Goal: Information Seeking & Learning: Compare options

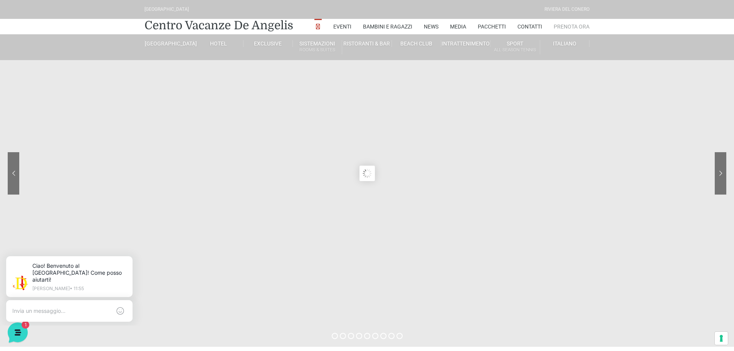
click at [573, 25] on link "Prenota Ora" at bounding box center [572, 26] width 36 height 15
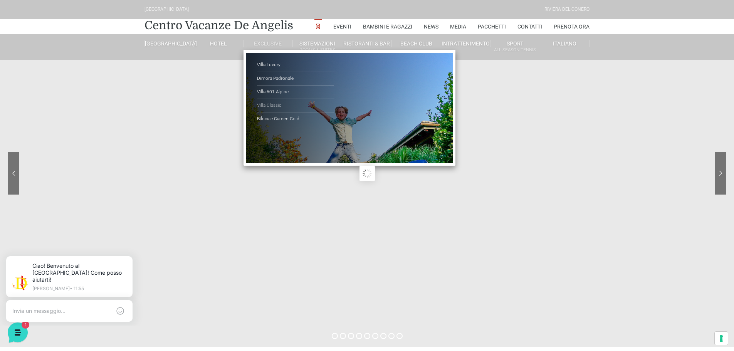
click at [269, 103] on link "Villa Classic" at bounding box center [295, 105] width 77 height 13
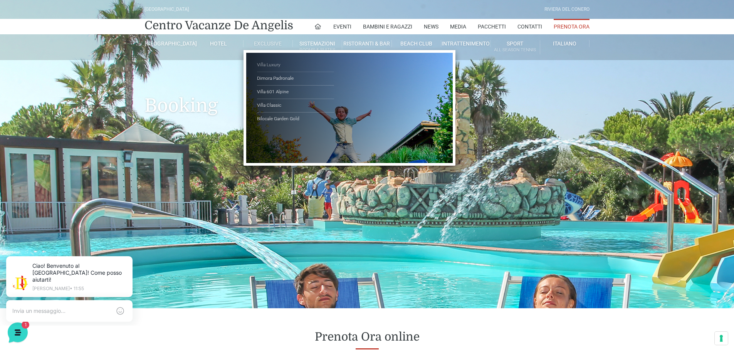
click at [274, 66] on link "Villa Luxury" at bounding box center [295, 65] width 77 height 13
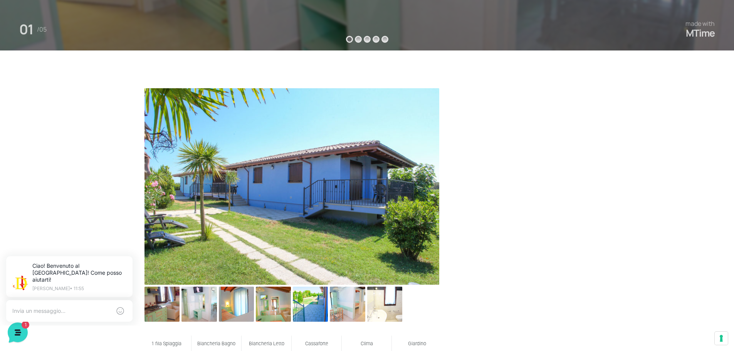
scroll to position [385, 0]
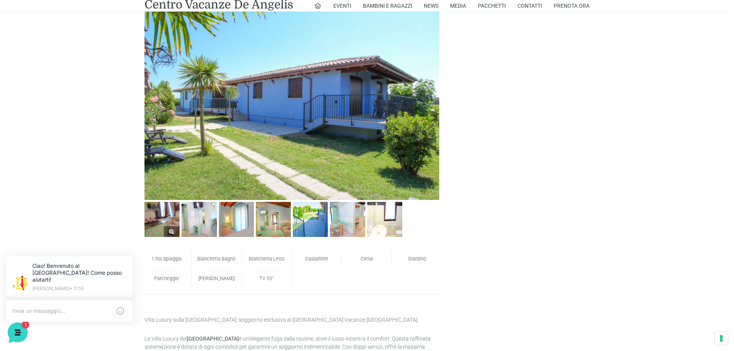
click at [174, 220] on img at bounding box center [162, 219] width 35 height 35
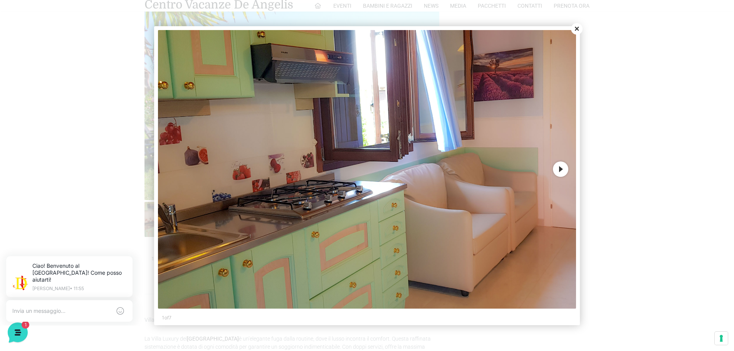
click at [562, 168] on button "Next" at bounding box center [560, 168] width 15 height 15
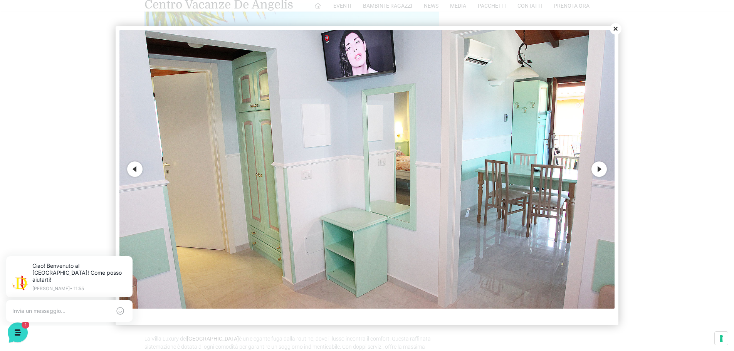
click at [618, 28] on button "Close" at bounding box center [616, 29] width 12 height 12
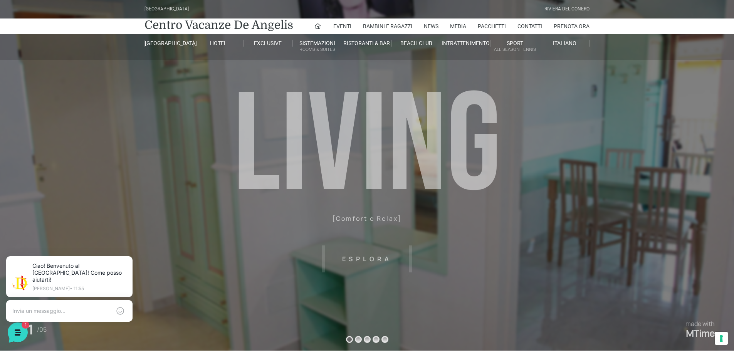
scroll to position [0, 0]
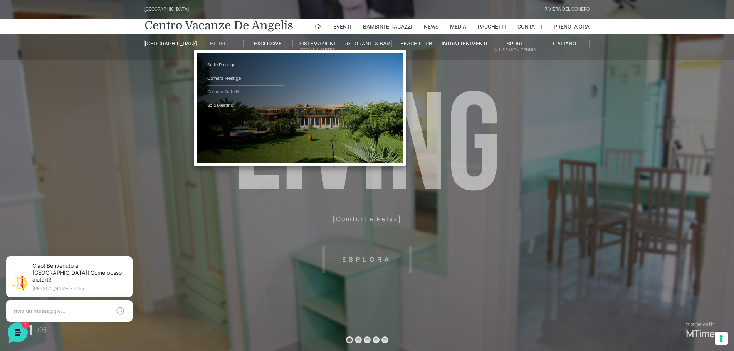
click at [224, 92] on link "Camera Suite H" at bounding box center [245, 92] width 77 height 13
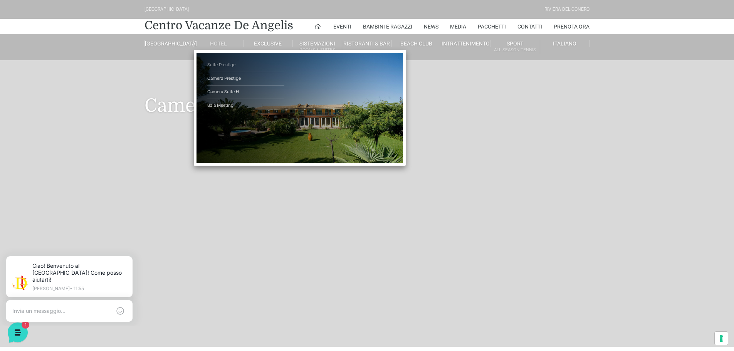
click at [221, 66] on link "Suite Prestige" at bounding box center [245, 65] width 77 height 13
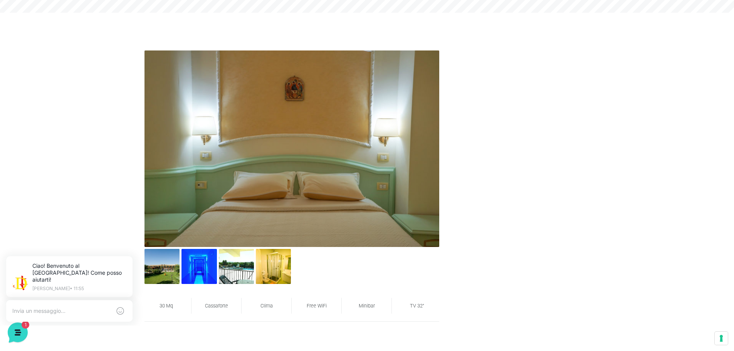
scroll to position [334, 0]
click at [245, 267] on img at bounding box center [236, 266] width 35 height 35
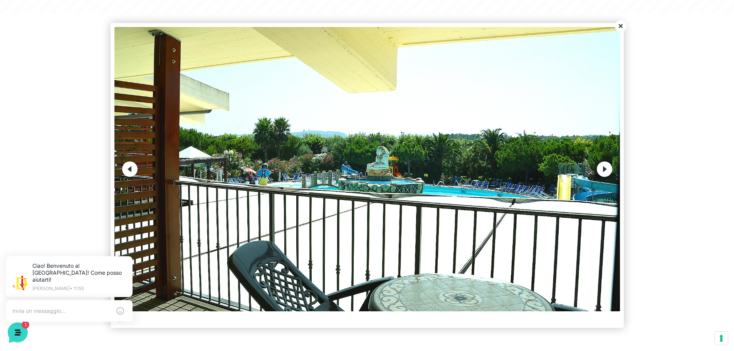
click at [606, 167] on button "Next" at bounding box center [604, 168] width 15 height 15
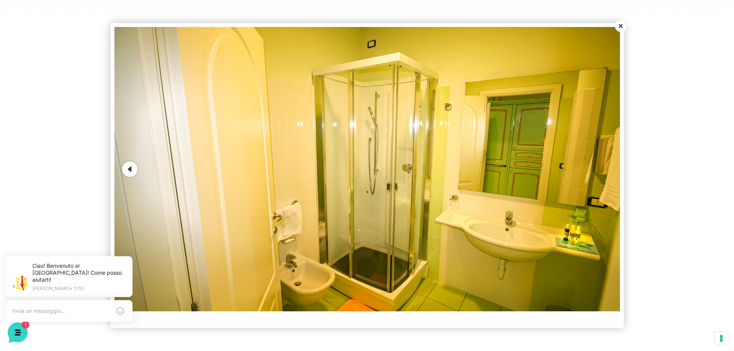
click at [618, 24] on button "Close" at bounding box center [621, 26] width 12 height 12
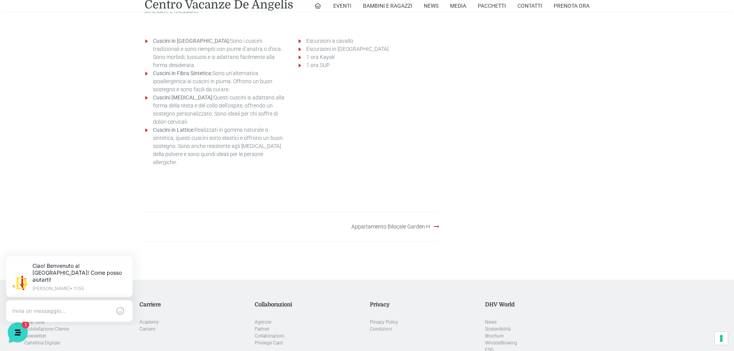
scroll to position [873, 0]
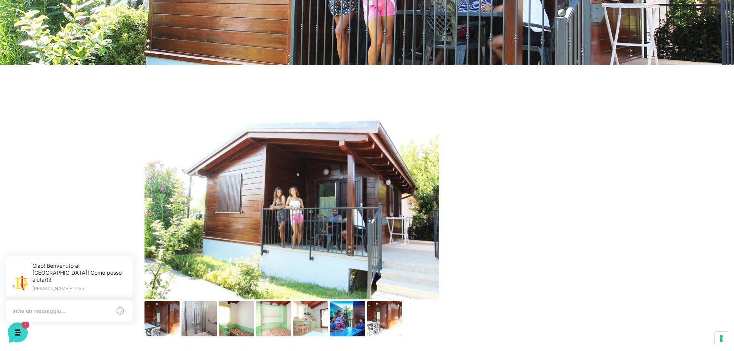
scroll to position [424, 0]
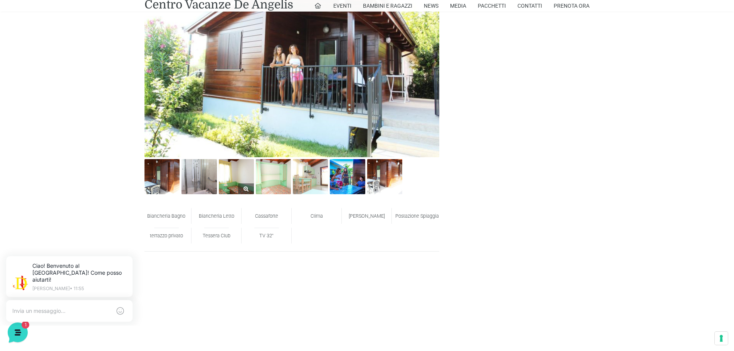
click at [221, 178] on img at bounding box center [236, 176] width 35 height 35
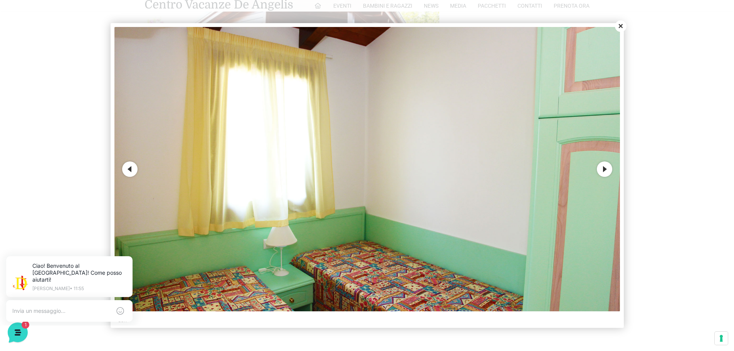
click at [602, 169] on button "Next" at bounding box center [604, 168] width 15 height 15
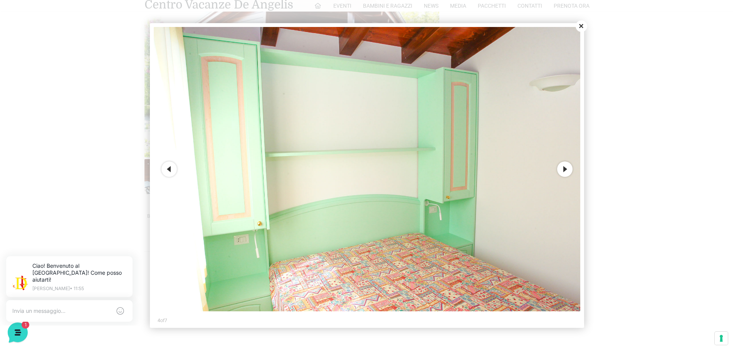
click at [568, 171] on button "Next" at bounding box center [564, 168] width 15 height 15
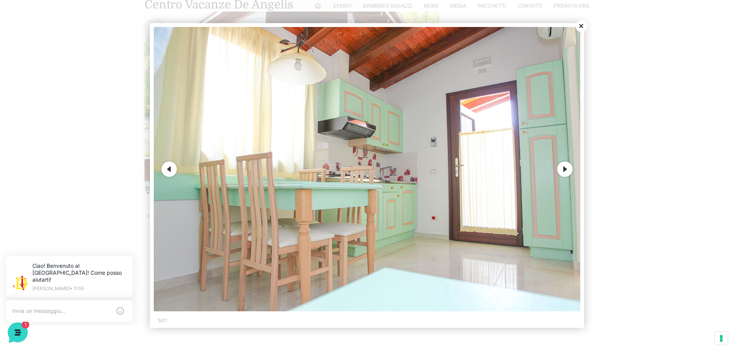
click at [568, 171] on button "Next" at bounding box center [564, 168] width 15 height 15
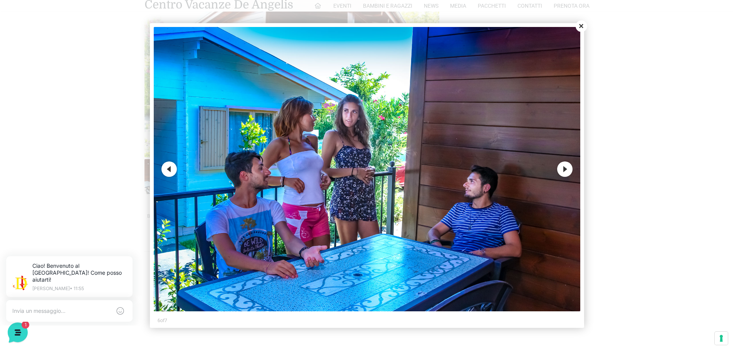
click at [568, 171] on button "Next" at bounding box center [564, 168] width 15 height 15
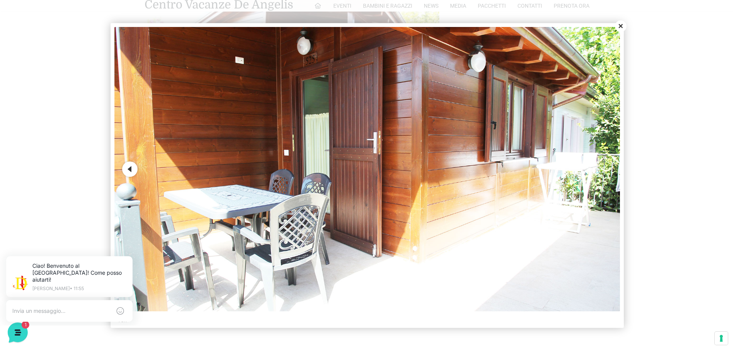
click at [620, 27] on button "Close" at bounding box center [621, 26] width 12 height 12
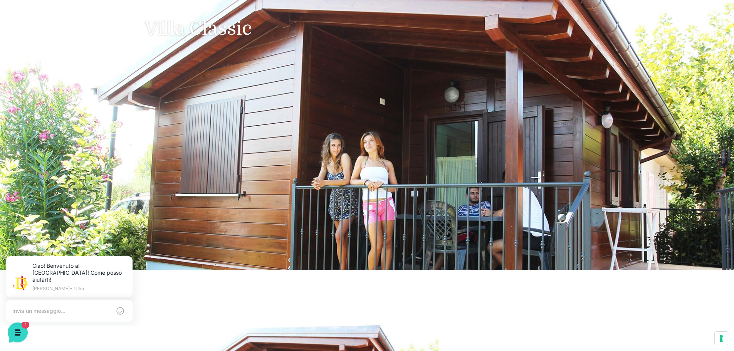
scroll to position [0, 0]
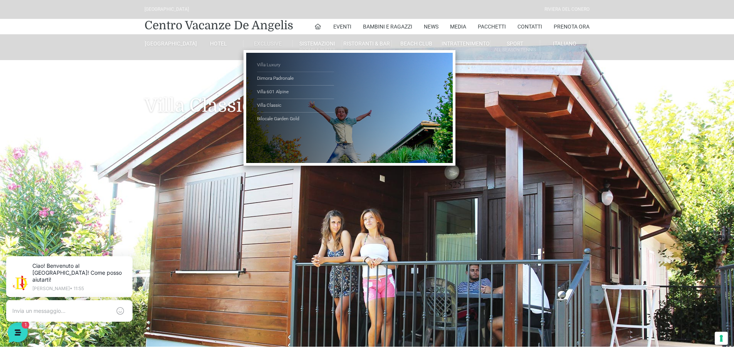
click at [269, 63] on link "Villa Luxury" at bounding box center [295, 65] width 77 height 13
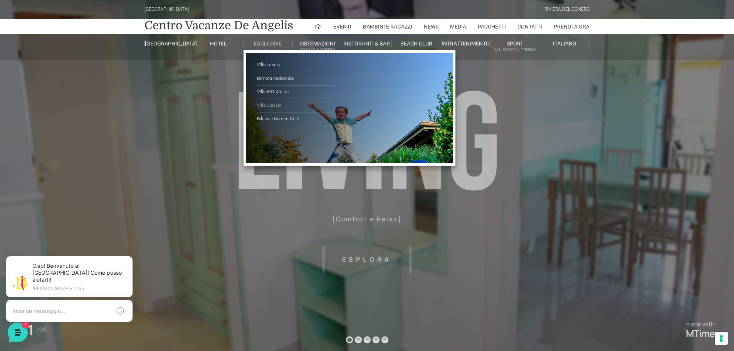
click at [269, 103] on link "Villa Classic" at bounding box center [295, 105] width 77 height 13
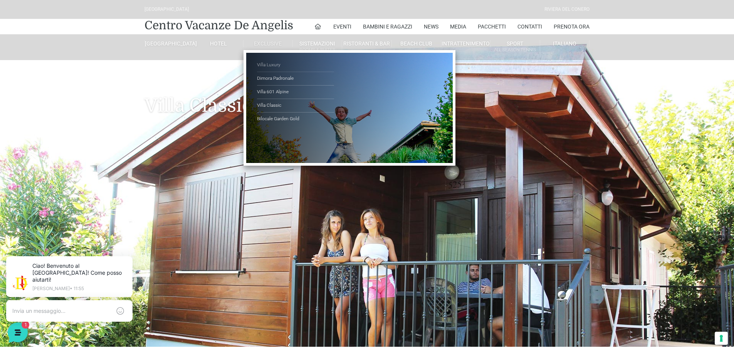
click at [276, 64] on link "Villa Luxury" at bounding box center [295, 65] width 77 height 13
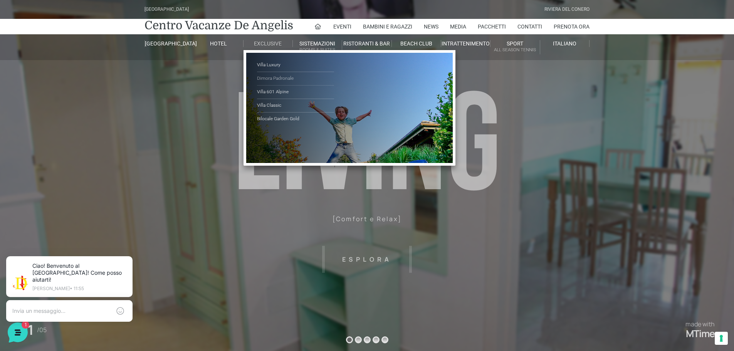
click at [272, 77] on link "Dimora Padronale" at bounding box center [295, 78] width 77 height 13
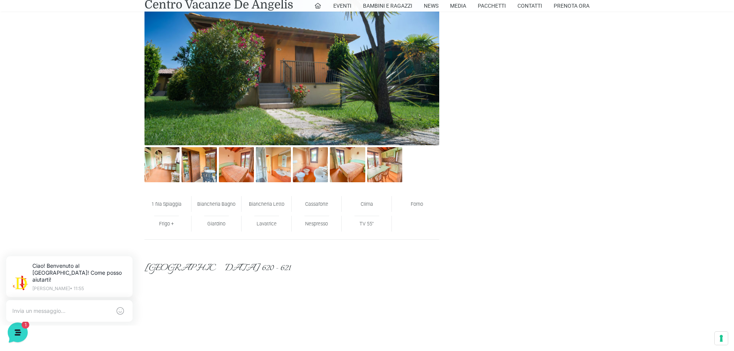
scroll to position [462, 0]
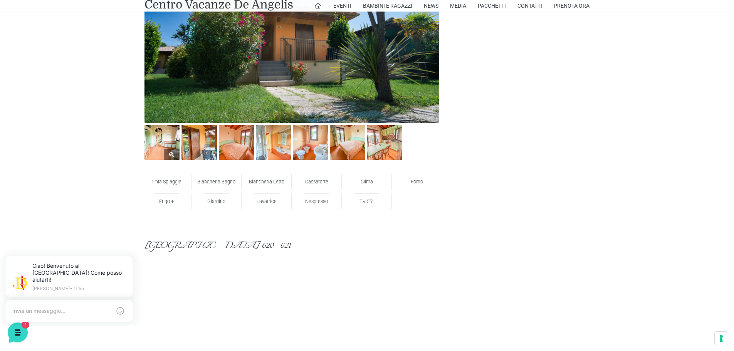
click at [168, 139] on img at bounding box center [162, 142] width 35 height 35
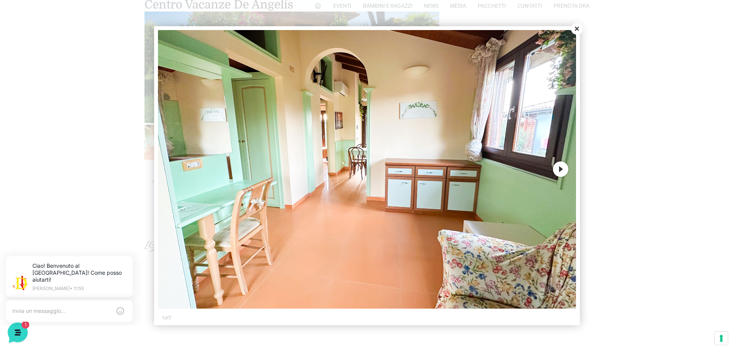
click at [561, 169] on button "Next" at bounding box center [560, 168] width 15 height 15
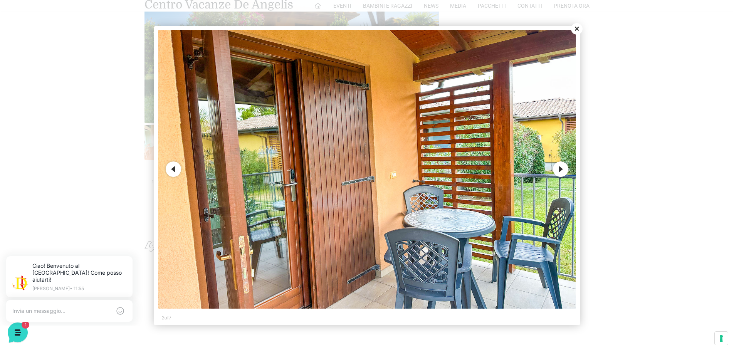
click at [561, 169] on button "Next" at bounding box center [560, 168] width 15 height 15
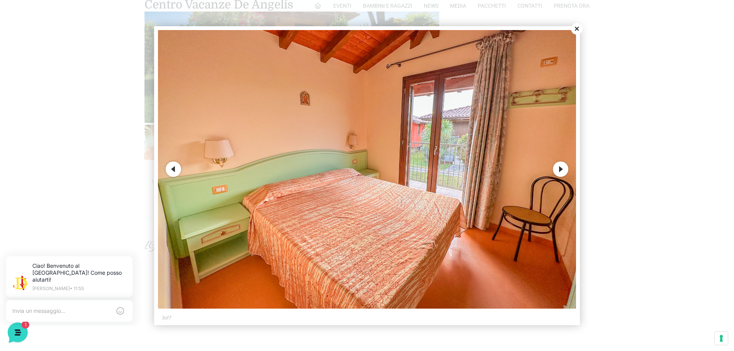
click at [561, 169] on button "Next" at bounding box center [560, 168] width 15 height 15
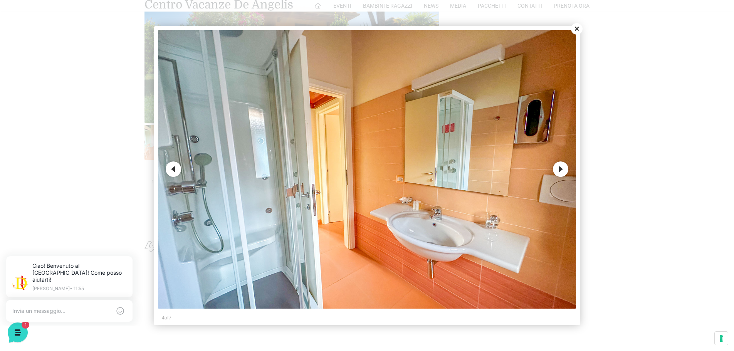
click at [561, 169] on button "Next" at bounding box center [560, 168] width 15 height 15
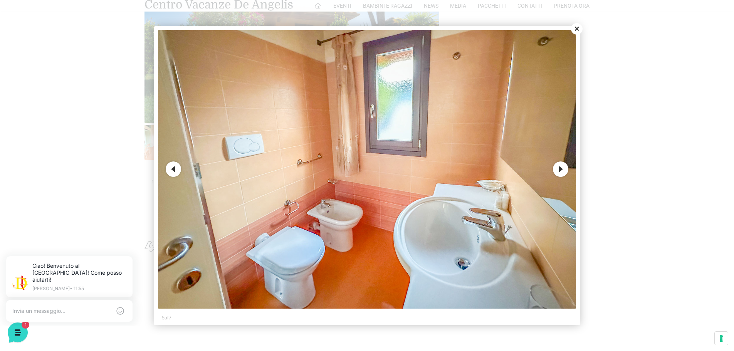
click at [561, 169] on button "Next" at bounding box center [560, 168] width 15 height 15
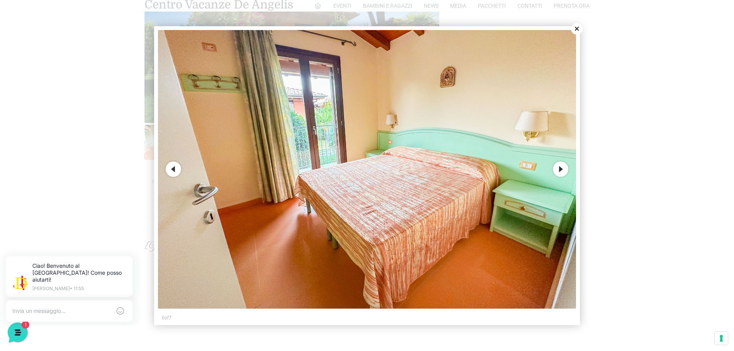
click at [561, 169] on button "Next" at bounding box center [560, 168] width 15 height 15
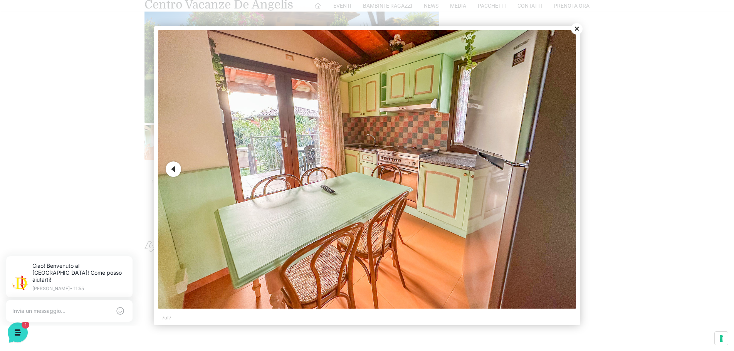
click at [561, 169] on img at bounding box center [367, 169] width 418 height 279
click at [180, 172] on button "Previous" at bounding box center [173, 168] width 15 height 15
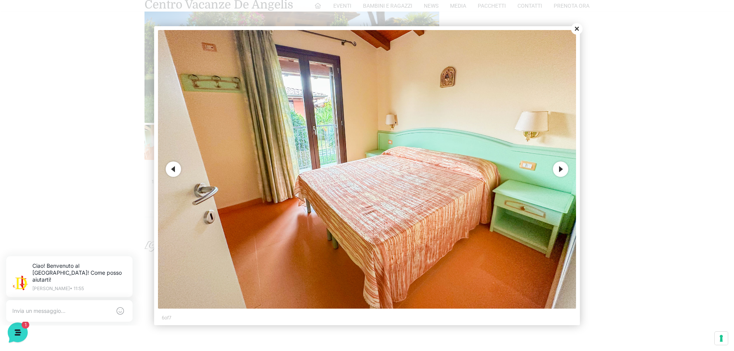
click at [179, 171] on button "Previous" at bounding box center [173, 168] width 15 height 15
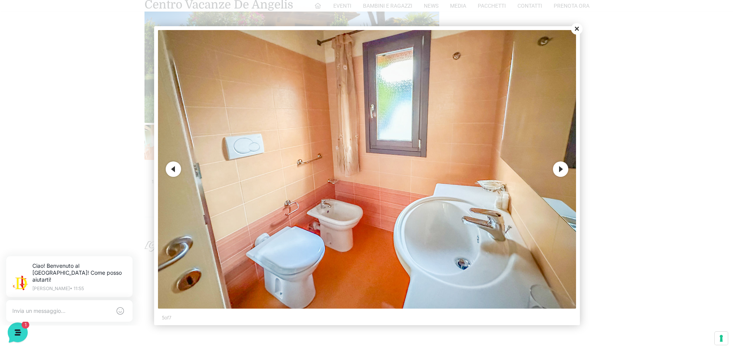
click at [179, 171] on button "Previous" at bounding box center [173, 168] width 15 height 15
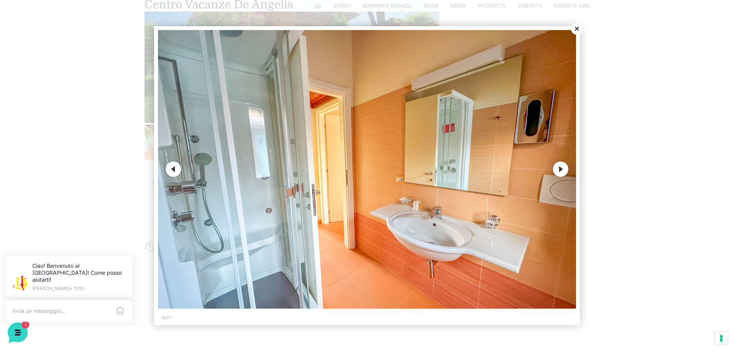
click at [576, 29] on button "Close" at bounding box center [577, 29] width 12 height 12
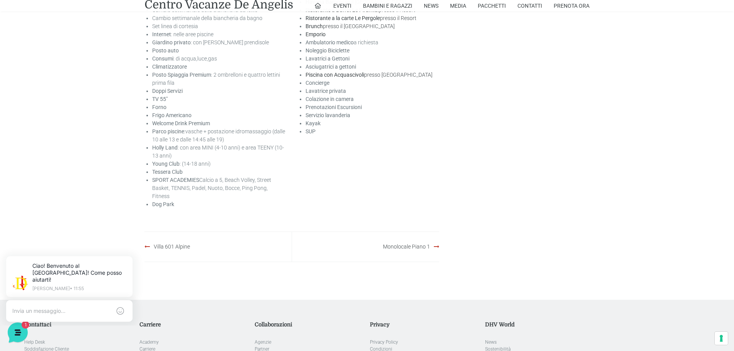
scroll to position [1233, 0]
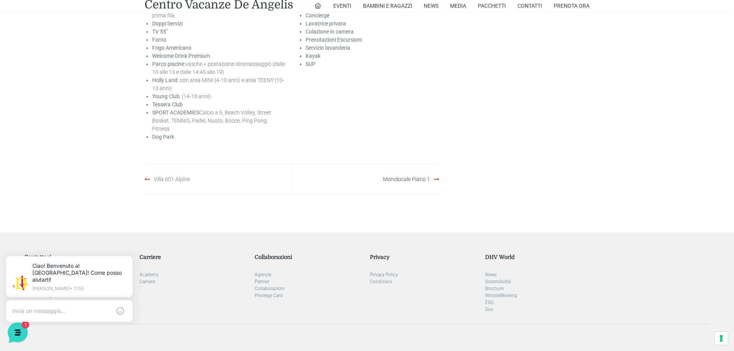
click at [179, 176] on link "Villa 601 Alpine" at bounding box center [172, 179] width 36 height 6
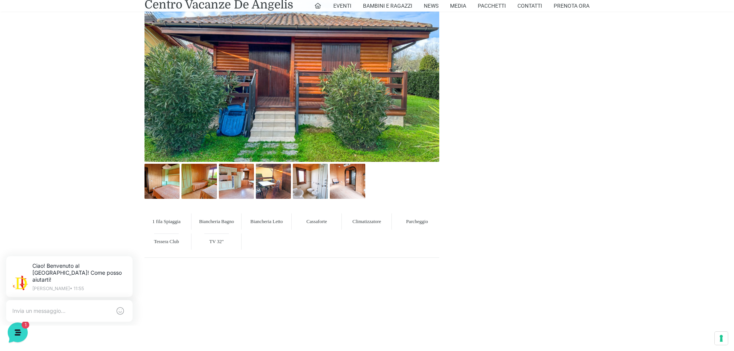
scroll to position [424, 0]
click at [356, 176] on img at bounding box center [347, 180] width 35 height 35
